Goal: Obtain resource: Download file/media

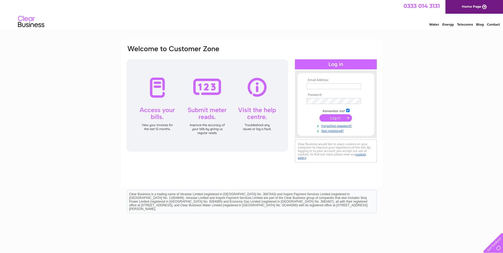
type input "RachelEvans@cyrenians.scot"
click at [340, 118] on input "submit" at bounding box center [336, 117] width 32 height 7
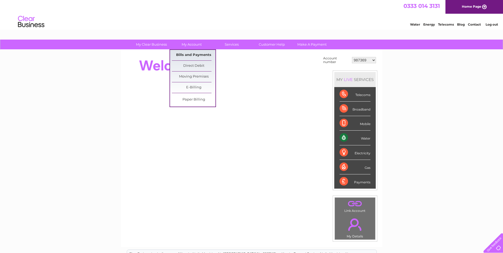
click at [189, 55] on link "Bills and Payments" at bounding box center [194, 55] width 44 height 11
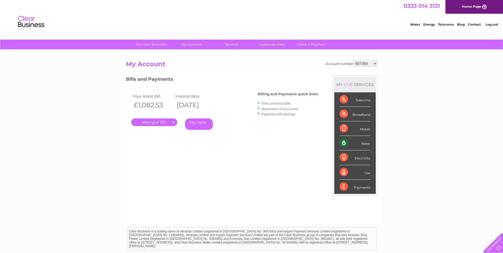
click at [148, 122] on link "." at bounding box center [154, 123] width 46 height 8
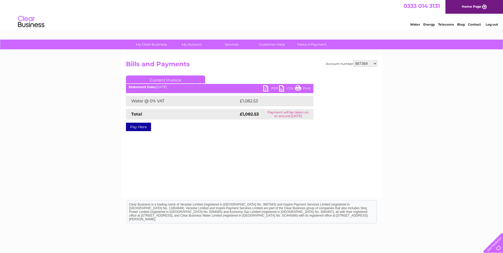
click at [271, 86] on link "PDF" at bounding box center [271, 89] width 16 height 8
click at [376, 62] on select "987369 30314221" at bounding box center [366, 64] width 24 height 6
select select "30314221"
click at [354, 61] on select "987369 30314221" at bounding box center [366, 64] width 24 height 6
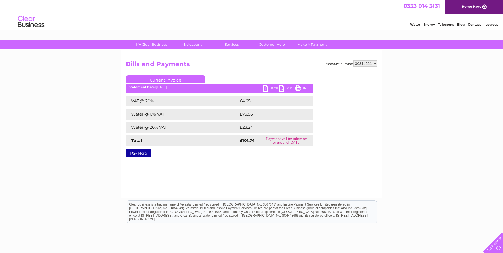
click at [271, 87] on link "PDF" at bounding box center [271, 89] width 16 height 8
